Goal: Information Seeking & Learning: Learn about a topic

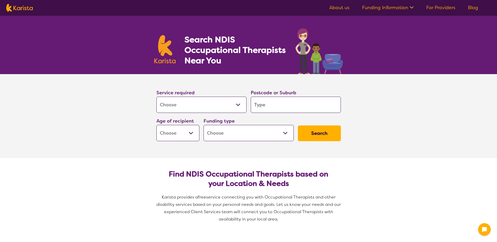
select select "[MEDICAL_DATA]"
click at [271, 104] on input "search" at bounding box center [296, 105] width 90 height 16
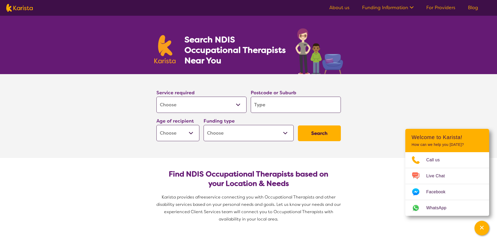
type input "f"
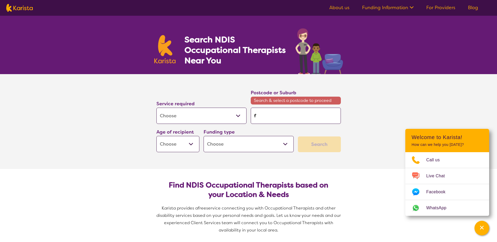
type input "fo"
type input "foo"
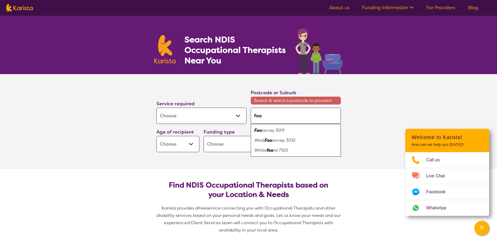
type input "foot"
type input "foots"
type input "footsc"
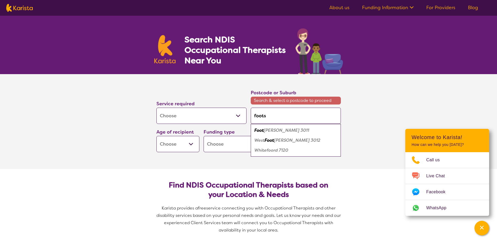
type input "footsc"
type input "footscr"
type input "footscra"
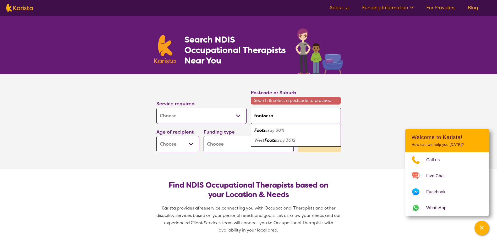
type input "footscray"
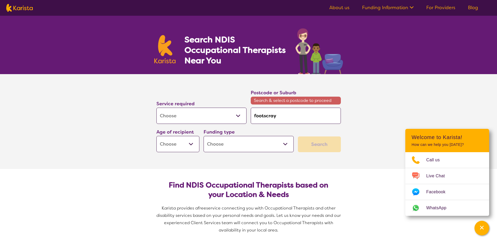
type input "footscray"
type input "footscra"
click at [286, 141] on em "y 3012" at bounding box center [288, 141] width 13 height 6
type input "3012"
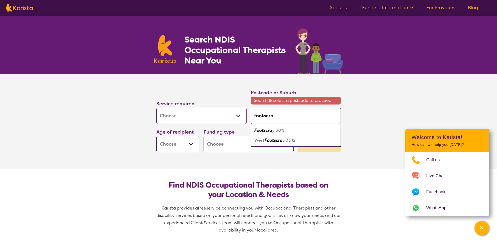
type input "3012"
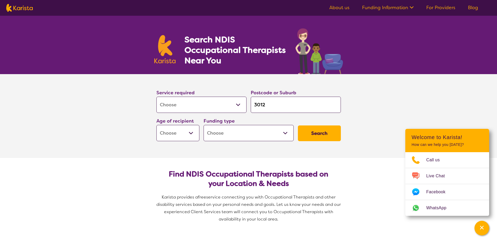
click at [182, 133] on select "Early Childhood - 0 to 9 Child - 10 to 11 Adolescent - 12 to 17 Adult - 18 to 6…" at bounding box center [177, 133] width 43 height 16
select select "AG"
click at [156, 125] on select "Early Childhood - 0 to 9 Child - 10 to 11 Adolescent - 12 to 17 Adult - 18 to 6…" at bounding box center [177, 133] width 43 height 16
select select "AG"
click at [183, 132] on select "Early Childhood - 0 to 9 Child - 10 to 11 Adolescent - 12 to 17 Adult - 18 to 6…" at bounding box center [177, 133] width 43 height 16
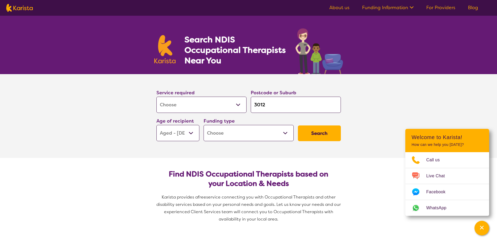
click at [156, 125] on select "Early Childhood - 0 to 9 Child - 10 to 11 Adolescent - 12 to 17 Adult - 18 to 6…" at bounding box center [177, 133] width 43 height 16
click at [231, 134] on select "Home Care Package (HCP) National Disability Insurance Scheme (NDIS) I don't know" at bounding box center [249, 133] width 90 height 16
select select "i-don-t-know"
click at [204, 125] on select "Home Care Package (HCP) National Disability Insurance Scheme (NDIS) I don't know" at bounding box center [249, 133] width 90 height 16
select select "i-don-t-know"
